Goal: Navigation & Orientation: Find specific page/section

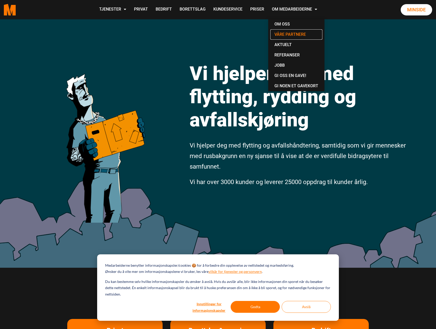
click at [292, 33] on link "Våre partnere" at bounding box center [296, 34] width 52 height 10
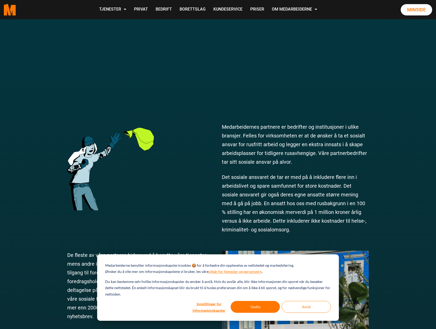
scroll to position [180, 0]
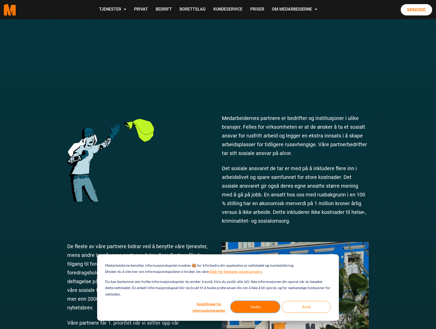
click at [255, 309] on button "Godta" at bounding box center [254, 307] width 49 height 12
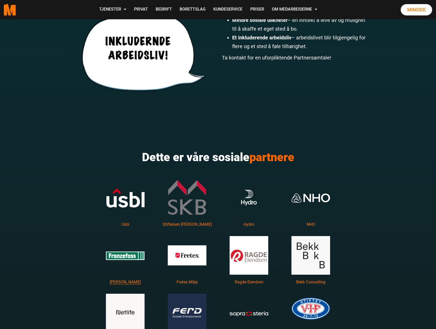
scroll to position [643, 0]
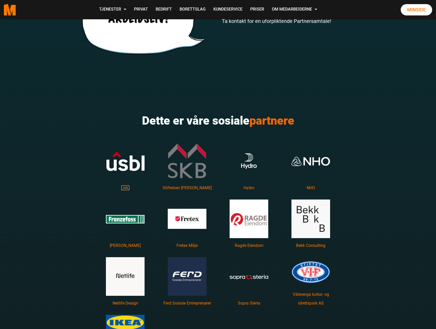
click at [127, 187] on link "Usbl" at bounding box center [125, 187] width 8 height 5
